Goal: Task Accomplishment & Management: Manage account settings

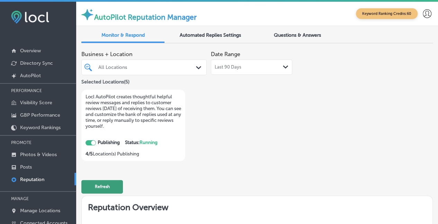
click at [104, 184] on button "Refresh" at bounding box center [102, 187] width 42 height 14
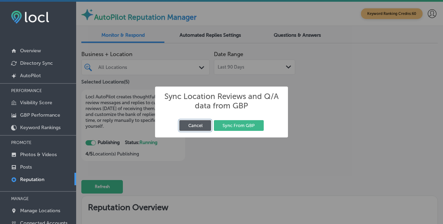
click at [190, 125] on button "Cancel" at bounding box center [195, 125] width 32 height 11
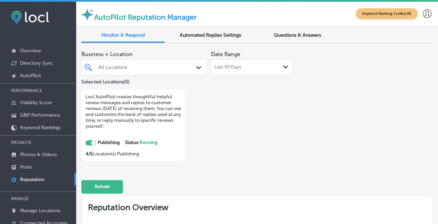
drag, startPoint x: 301, startPoint y: 33, endPoint x: 443, endPoint y: 32, distance: 142.0
click at [301, 32] on span "Questions & Answers" at bounding box center [297, 35] width 47 height 6
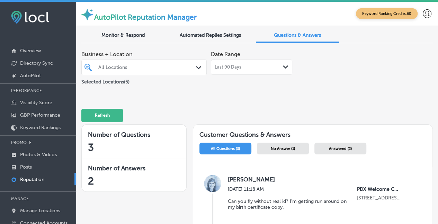
click at [196, 33] on span "Automated Replies Settings" at bounding box center [210, 35] width 61 height 6
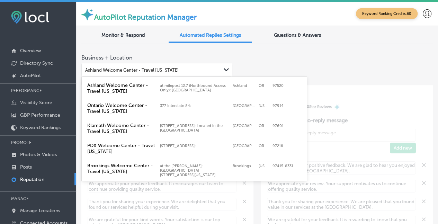
click at [224, 70] on polygon at bounding box center [226, 69] width 5 height 3
click at [224, 69] on icon "Path Created with Sketch." at bounding box center [226, 69] width 5 height 3
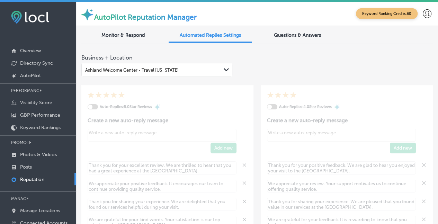
click at [225, 69] on icon "Path Created with Sketch." at bounding box center [226, 69] width 5 height 3
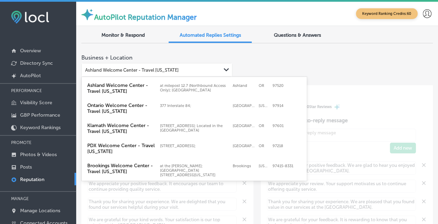
click at [224, 69] on icon "Path Created with Sketch." at bounding box center [226, 69] width 5 height 3
click at [108, 110] on label "Ontario Welcome Center - Travel [US_STATE]" at bounding box center [121, 109] width 69 height 12
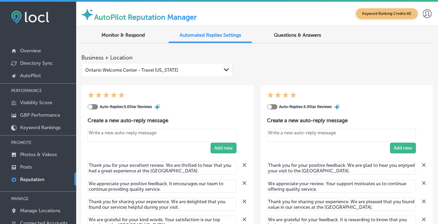
type textarea "x"
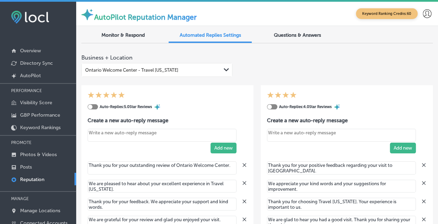
drag, startPoint x: 15, startPoint y: 59, endPoint x: 293, endPoint y: 54, distance: 278.1
click at [293, 54] on div "Business + Location [GEOGRAPHIC_DATA] Welcome Center - Travel [US_STATE] Path C…" at bounding box center [256, 61] width 351 height 29
click at [26, 49] on p "Overview" at bounding box center [30, 51] width 21 height 6
